Goal: Transaction & Acquisition: Purchase product/service

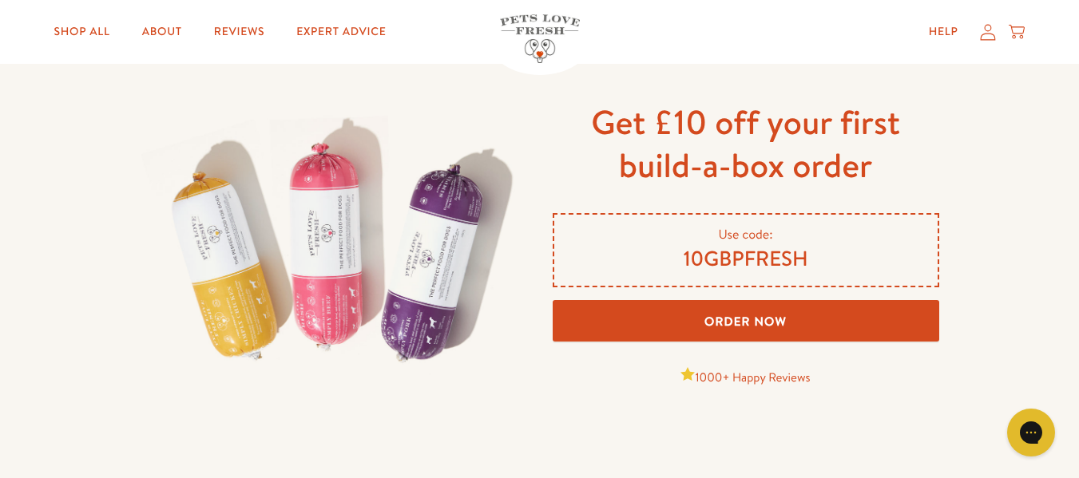
scroll to position [1118, 0]
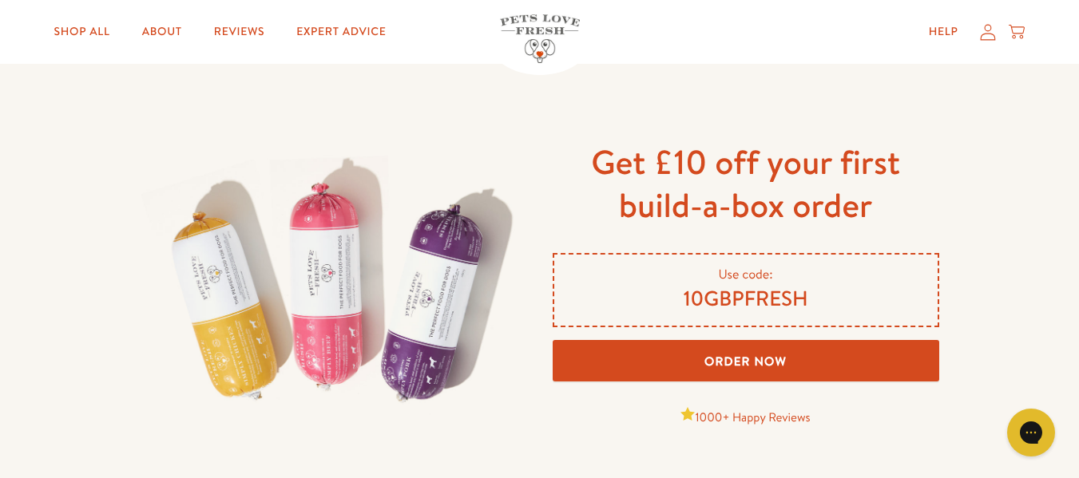
click at [760, 363] on link "Order Now" at bounding box center [746, 361] width 387 height 42
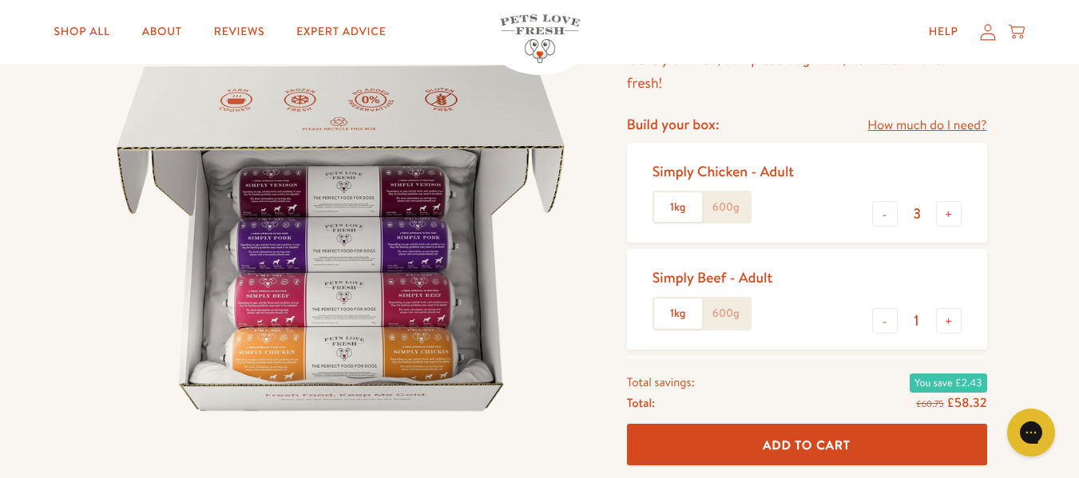
scroll to position [160, 0]
click at [886, 216] on button "-" at bounding box center [885, 214] width 26 height 26
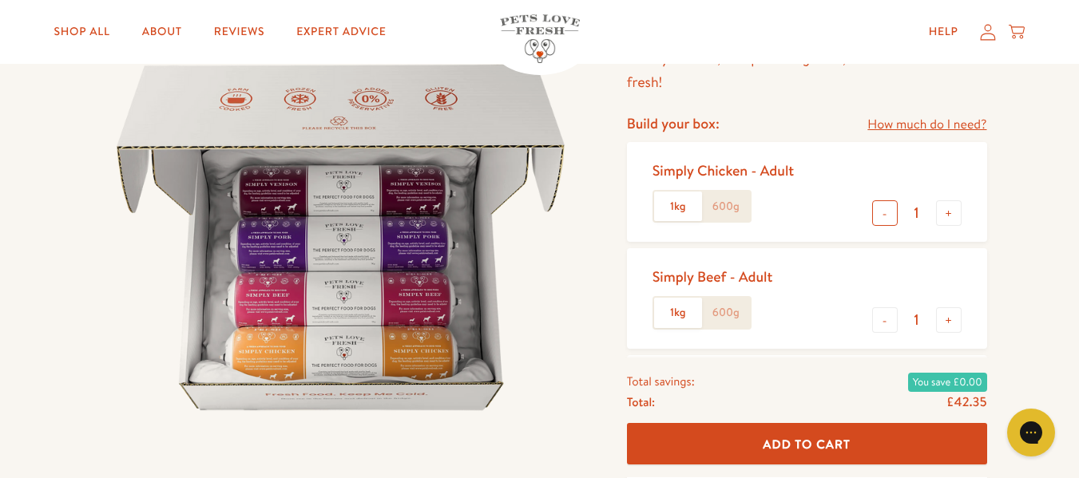
click at [886, 216] on button "-" at bounding box center [885, 214] width 26 height 26
type input "0"
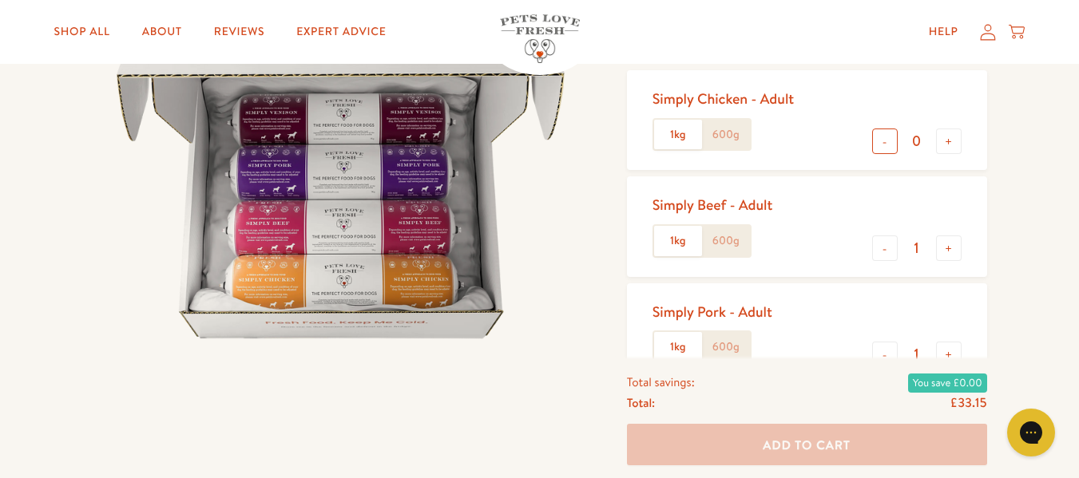
scroll to position [320, 0]
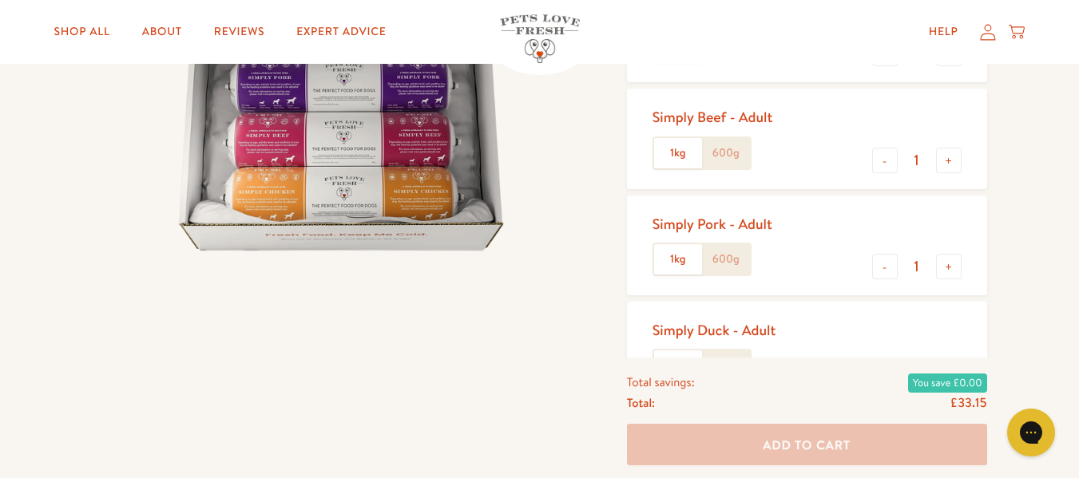
click at [735, 156] on label "600g" at bounding box center [726, 153] width 48 height 30
click at [0, 0] on input "600g" at bounding box center [0, 0] width 0 height 0
click at [725, 263] on label "600g" at bounding box center [726, 259] width 48 height 30
click at [0, 0] on input "600g" at bounding box center [0, 0] width 0 height 0
click at [947, 269] on button "+" at bounding box center [949, 267] width 26 height 26
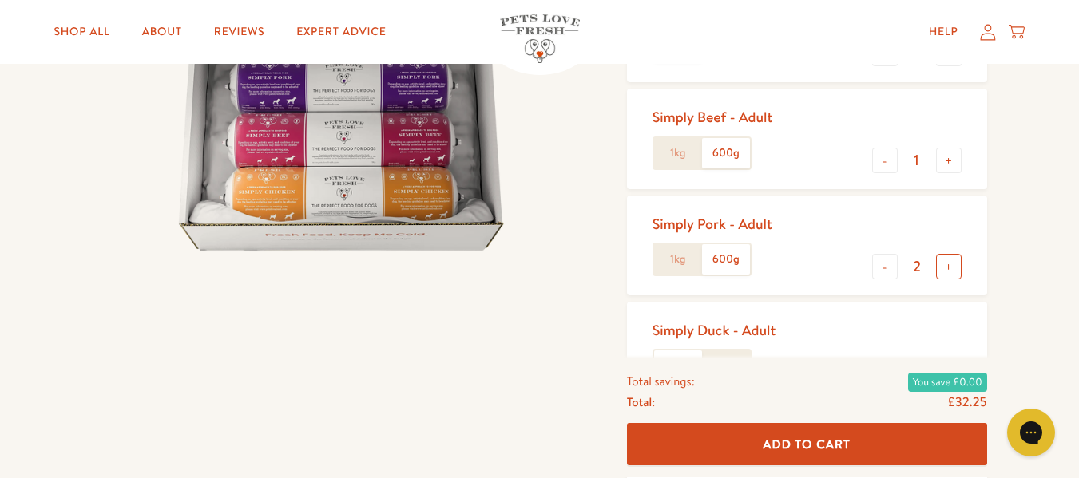
click at [947, 269] on button "+" at bounding box center [949, 267] width 26 height 26
type input "3"
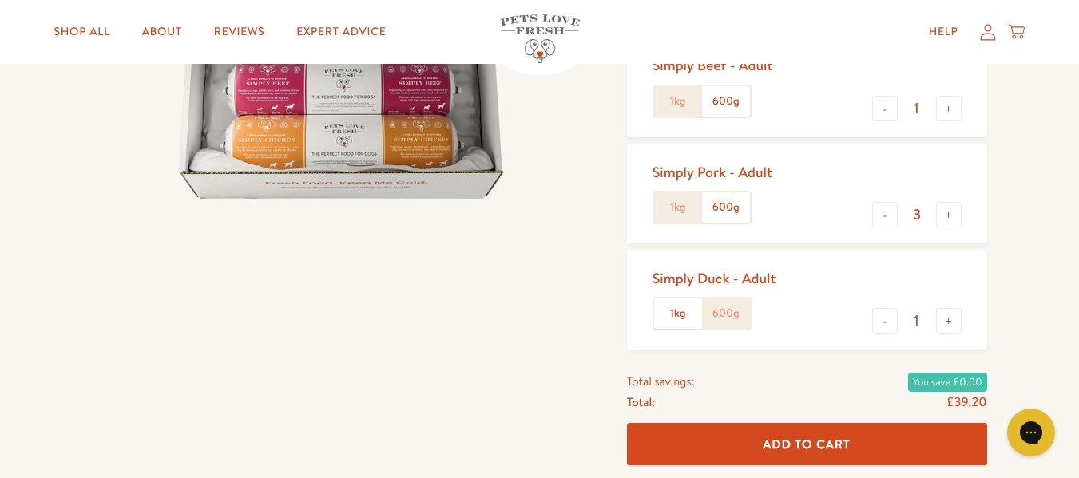
scroll to position [399, 0]
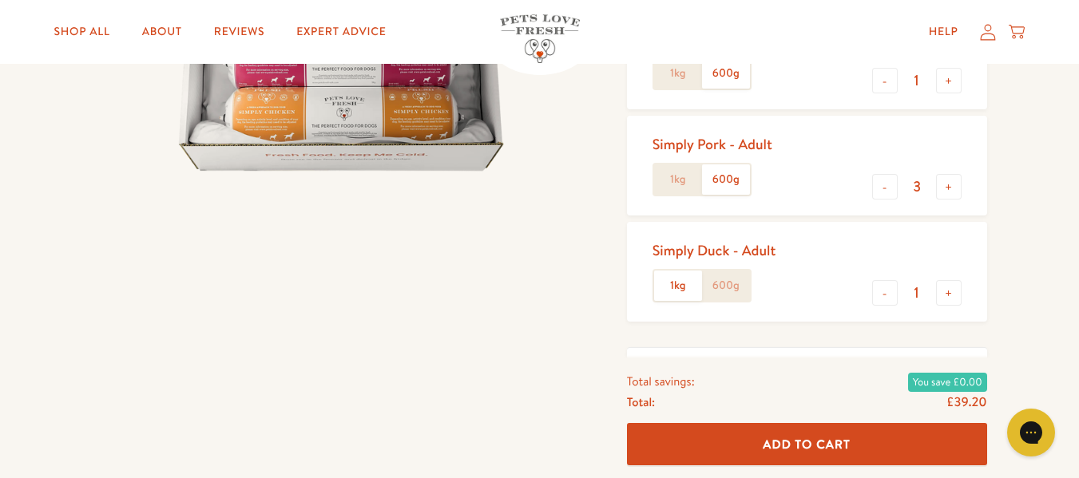
click at [728, 288] on label "600g" at bounding box center [726, 286] width 48 height 30
click at [0, 0] on input "600g" at bounding box center [0, 0] width 0 height 0
click at [956, 293] on button "+" at bounding box center [949, 293] width 26 height 26
type input "3"
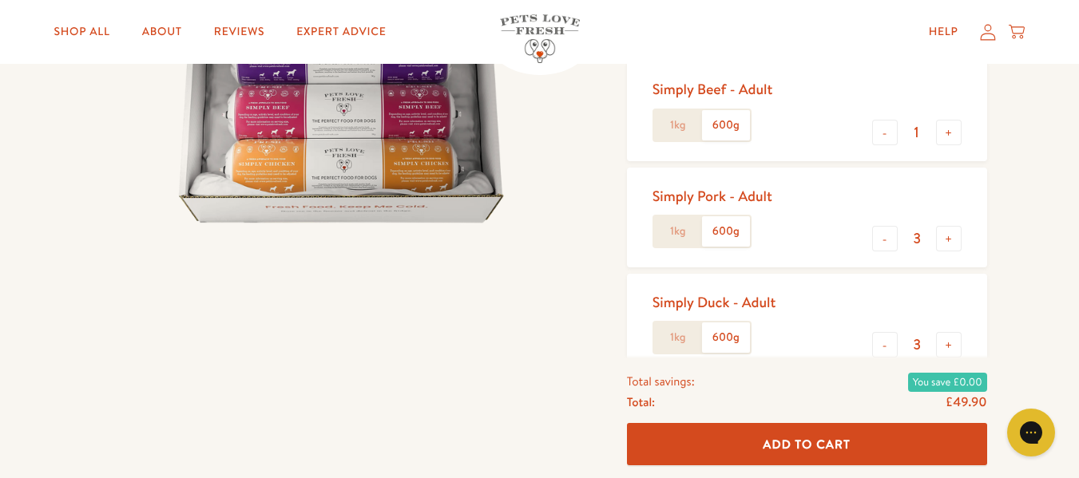
scroll to position [320, 0]
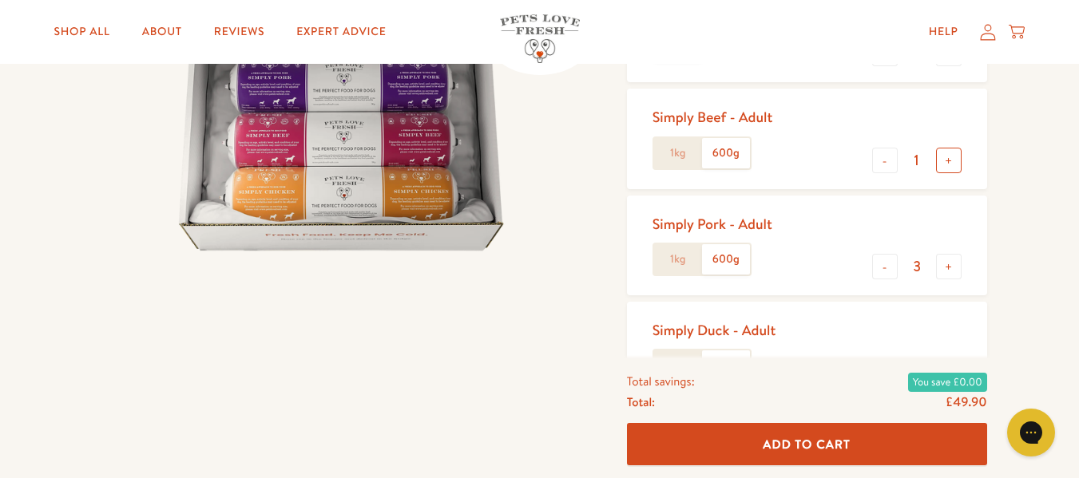
click at [949, 165] on button "+" at bounding box center [949, 161] width 26 height 26
type input "2"
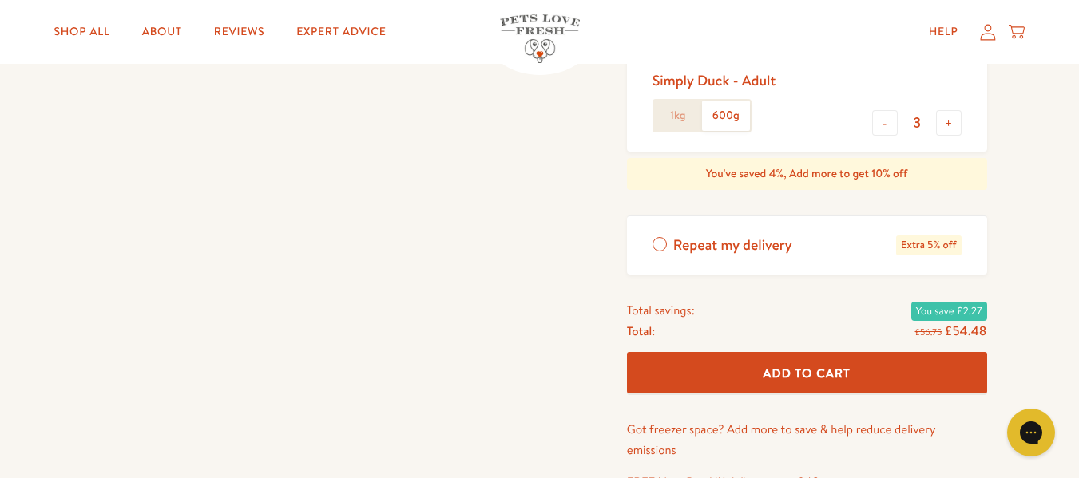
scroll to position [719, 0]
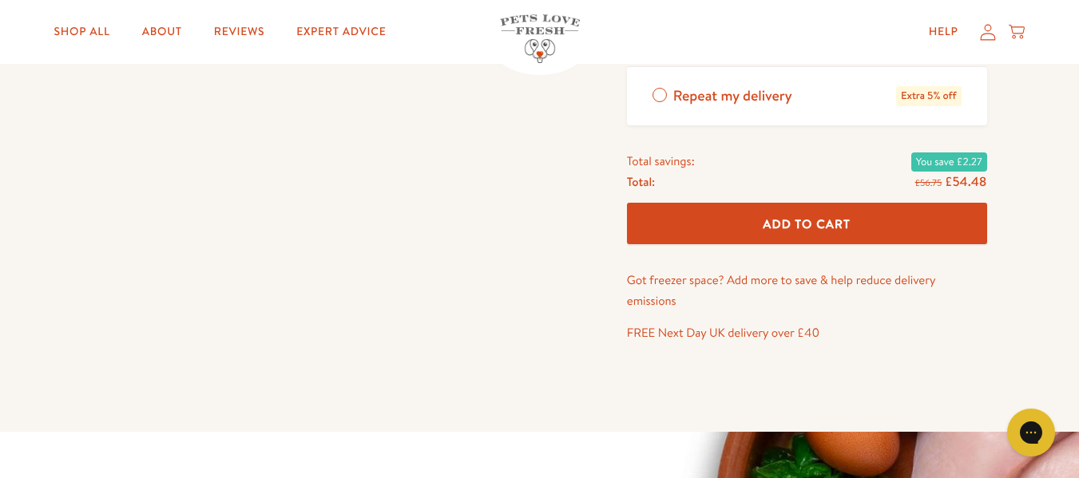
click at [853, 228] on button "Add To Cart" at bounding box center [807, 224] width 360 height 42
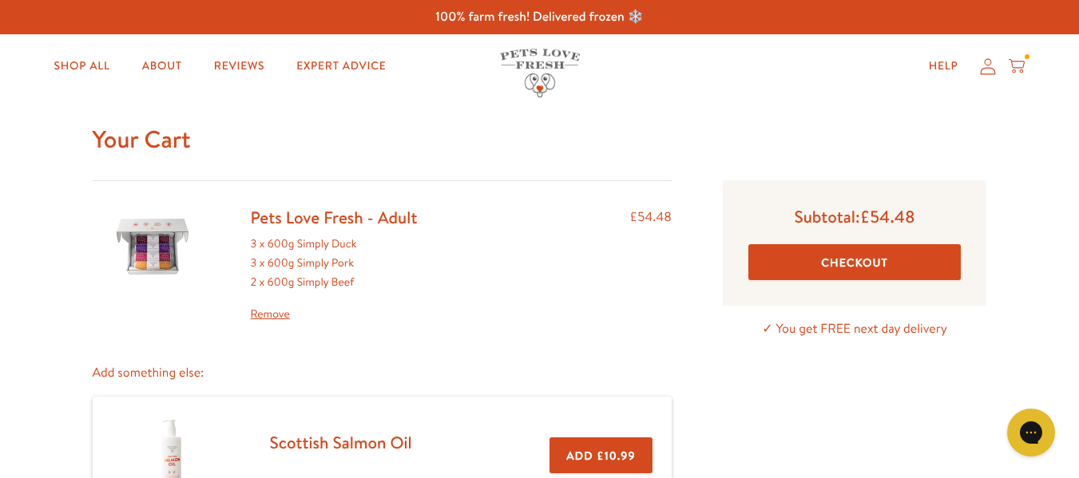
click at [891, 265] on button "Checkout" at bounding box center [854, 262] width 213 height 36
